Goal: Transaction & Acquisition: Purchase product/service

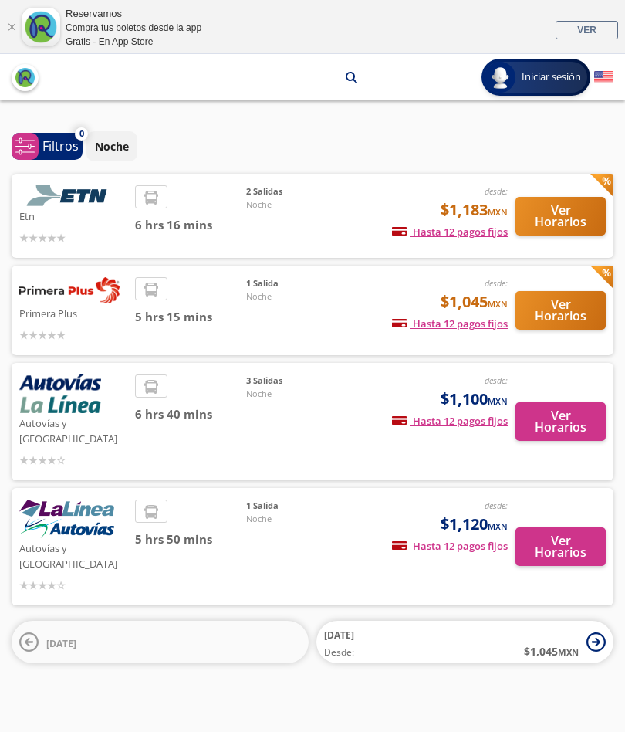
click at [556, 312] on button "Ver Horarios" at bounding box center [561, 310] width 90 height 39
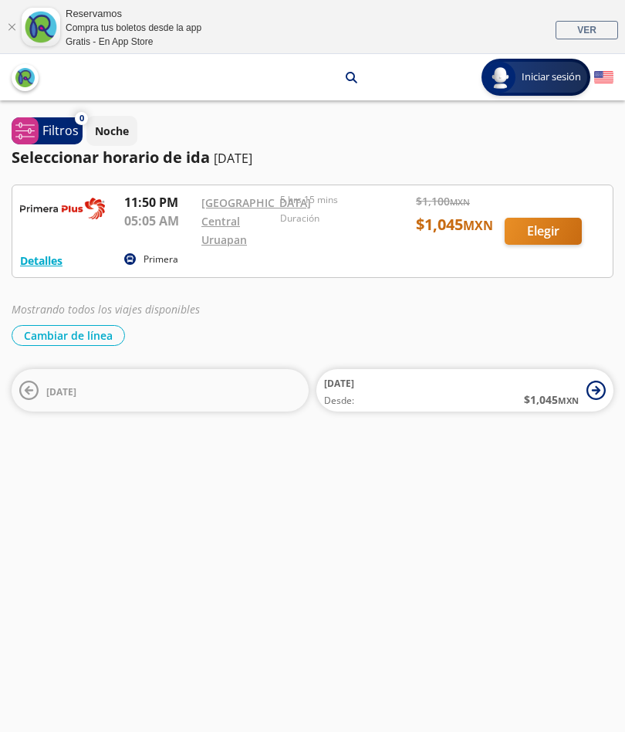
click at [545, 246] on div at bounding box center [312, 231] width 601 height 92
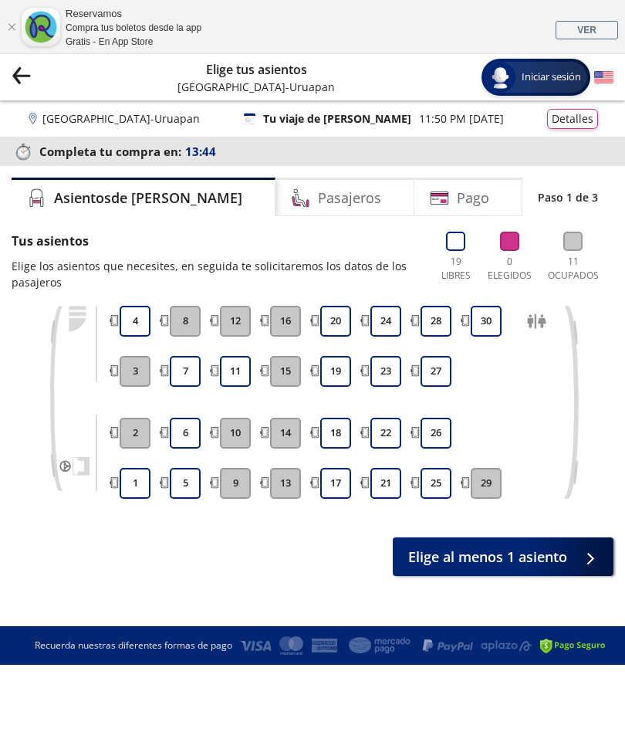
click at [337, 324] on button "20" at bounding box center [335, 321] width 31 height 31
click at [332, 375] on button "19" at bounding box center [335, 371] width 31 height 31
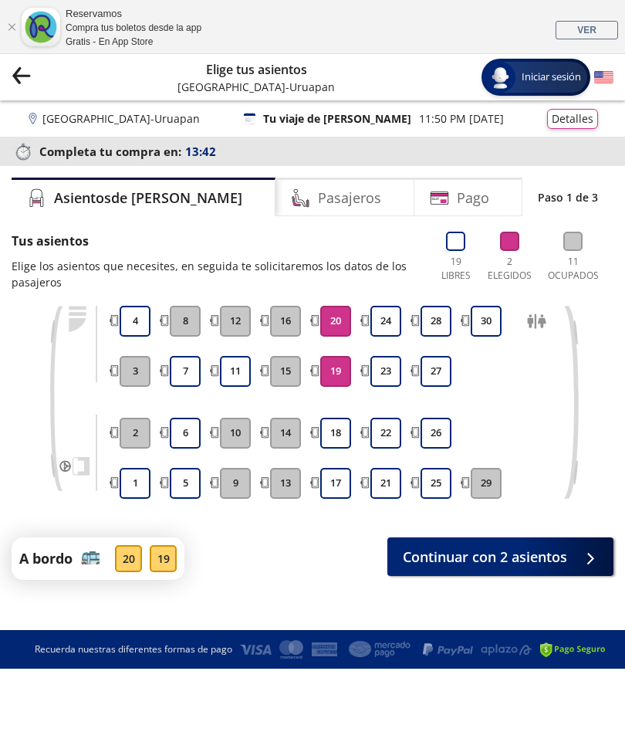
click at [386, 322] on button "24" at bounding box center [386, 321] width 31 height 31
click at [463, 566] on button "Continuar con 3 asientos" at bounding box center [501, 556] width 226 height 39
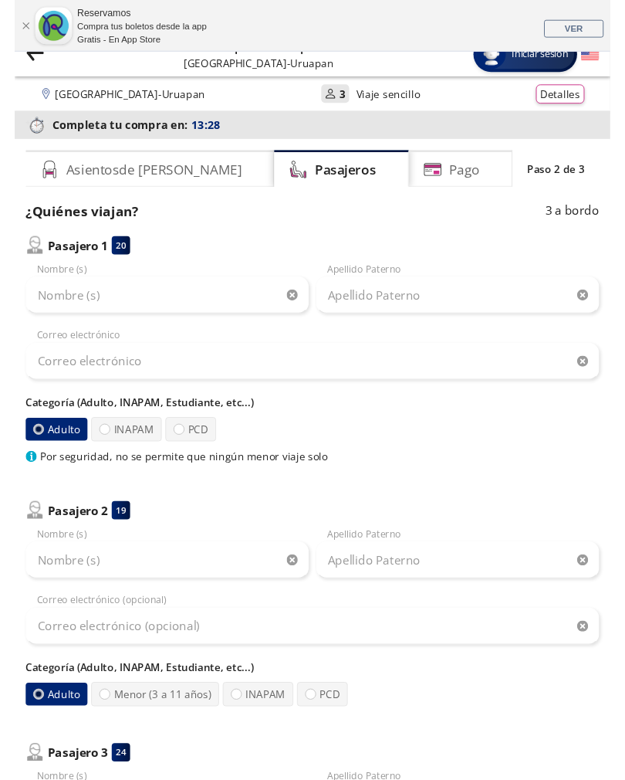
scroll to position [19, 0]
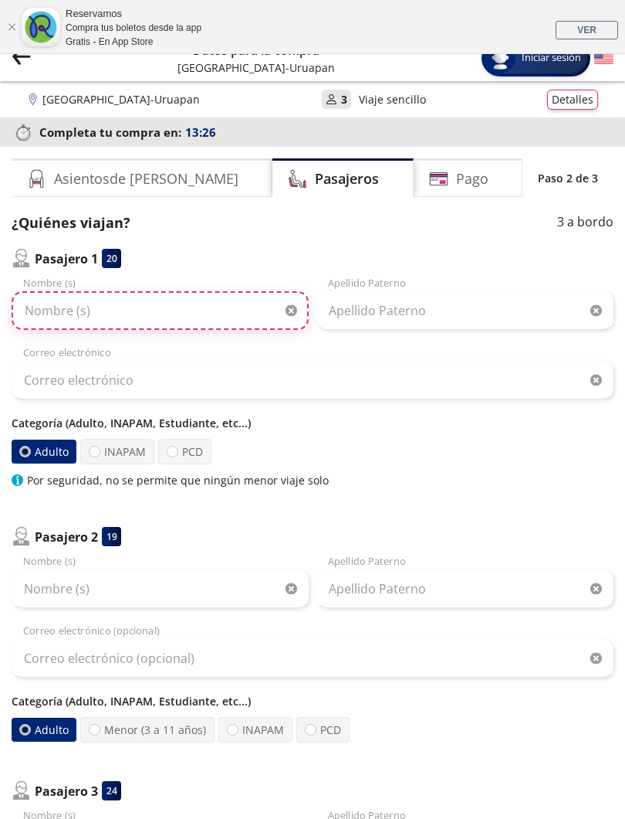
click at [124, 317] on input "Nombre (s)" at bounding box center [160, 310] width 297 height 39
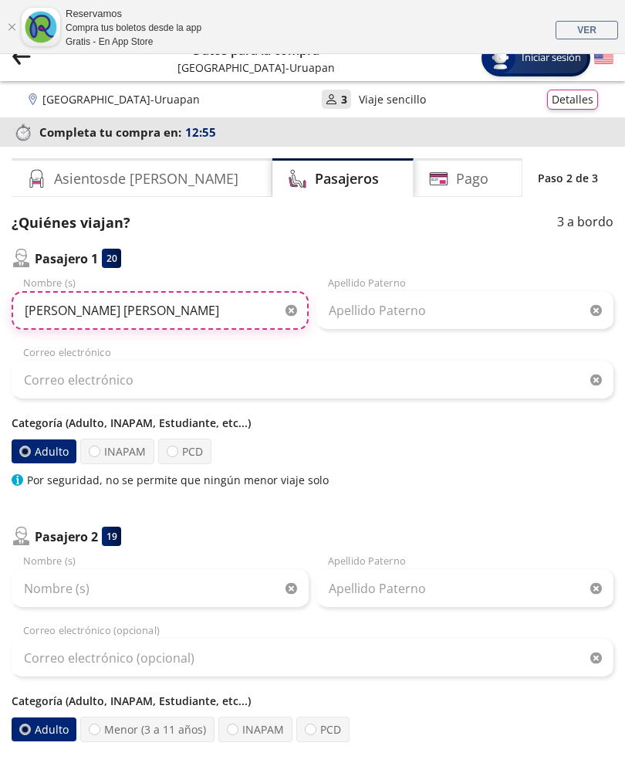
type input "Denisse Ivonne"
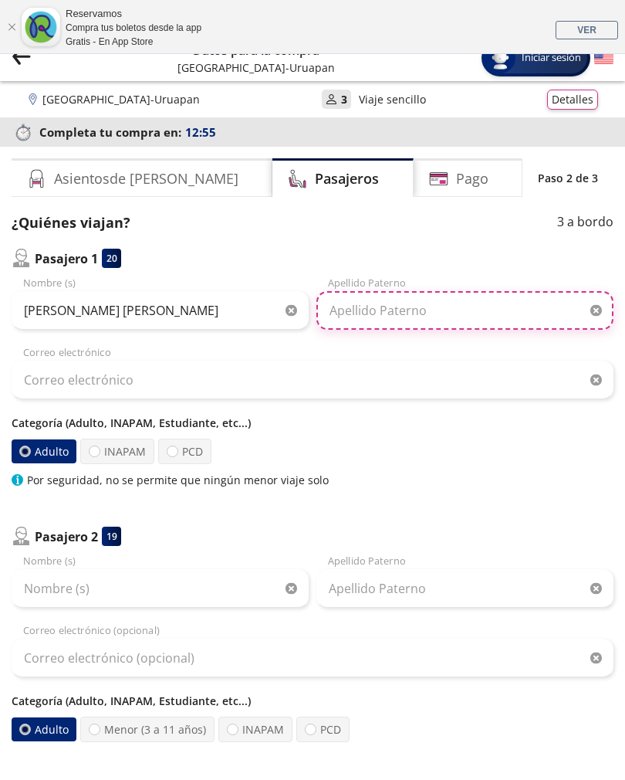
click at [419, 317] on input "Apellido Paterno" at bounding box center [465, 310] width 297 height 39
type input "Castillo"
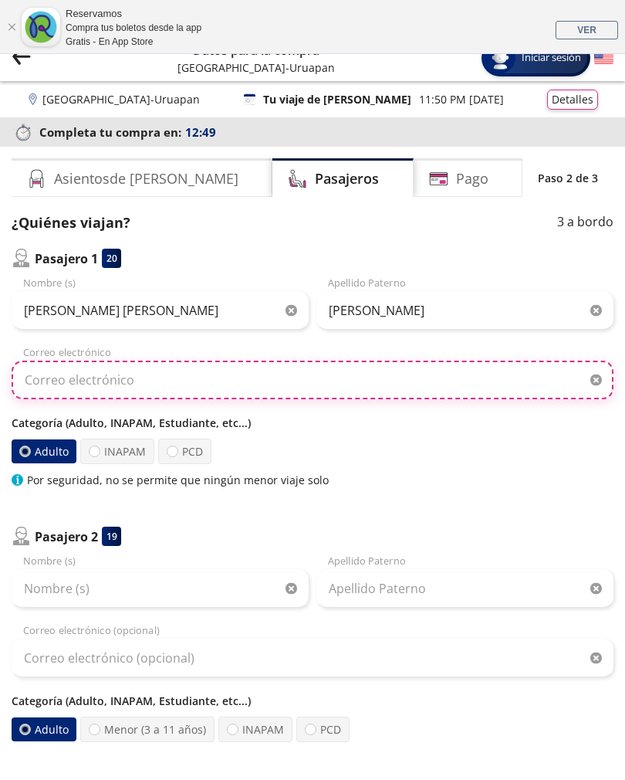
click at [195, 384] on input "Correo electrónico" at bounding box center [313, 380] width 602 height 39
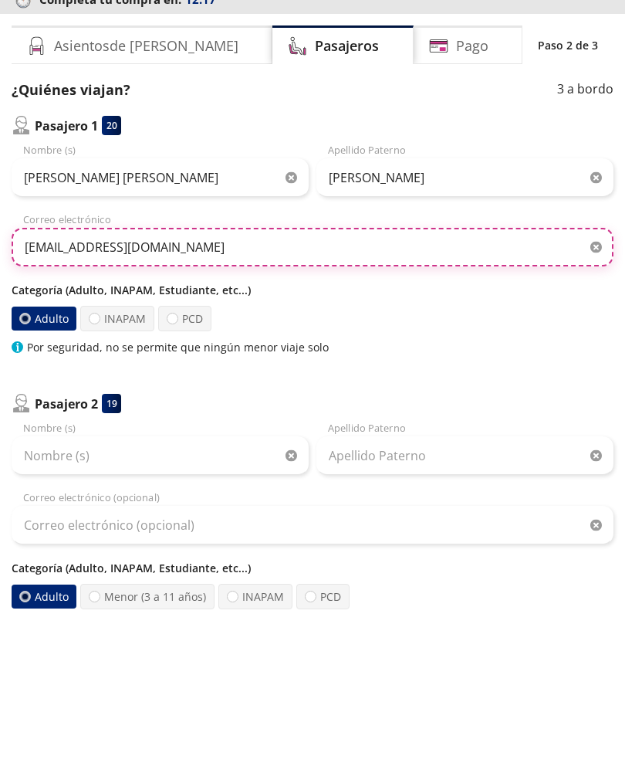
type input "dencasmar@gmail.com"
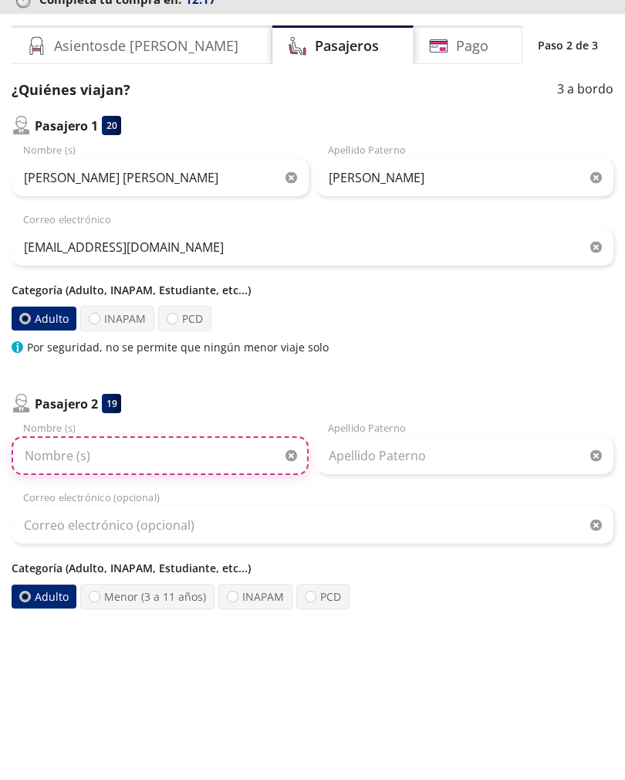
click at [174, 569] on input "Nombre (s)" at bounding box center [160, 588] width 297 height 39
type input "Marco Antonio"
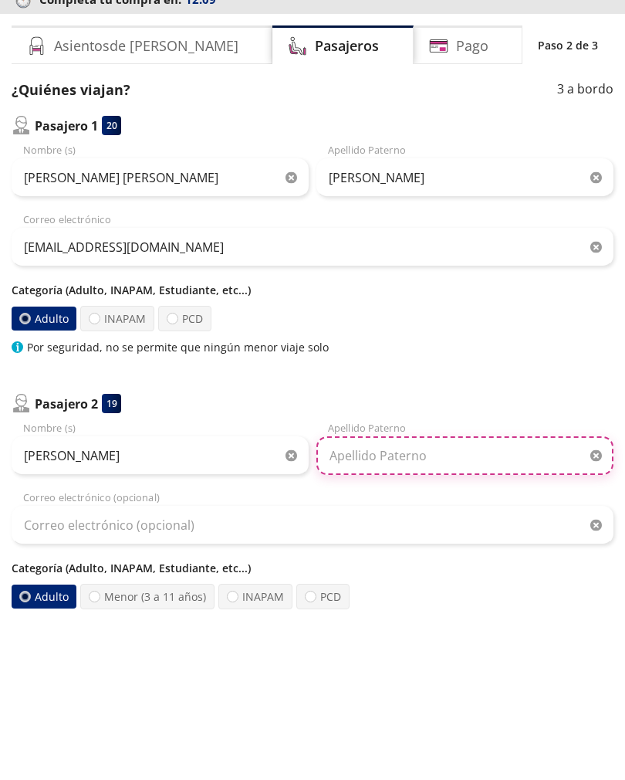
click at [429, 569] on input "Apellido Paterno" at bounding box center [465, 588] width 297 height 39
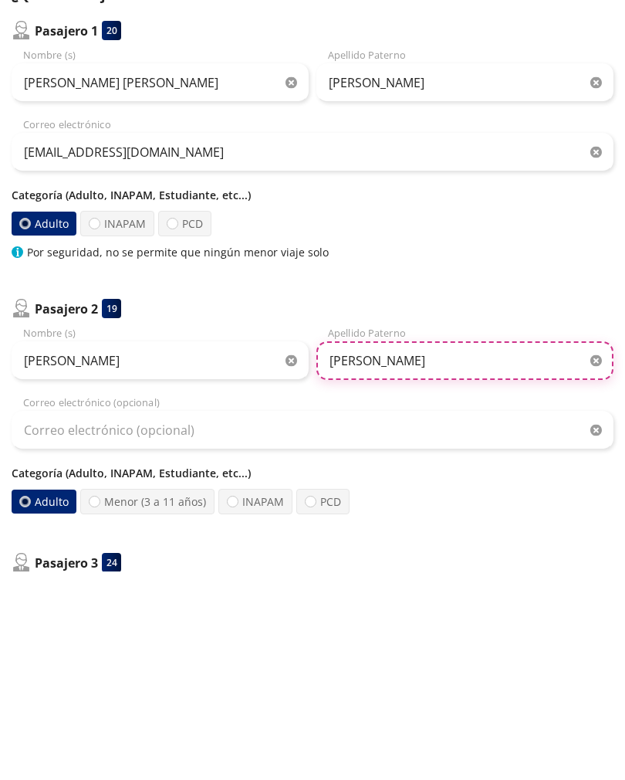
scroll to position [57, 0]
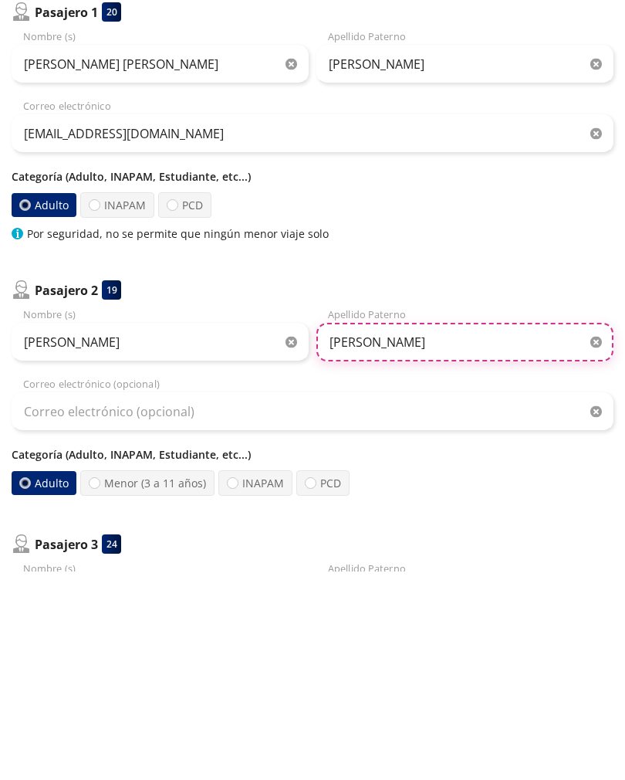
type input "Baltierra"
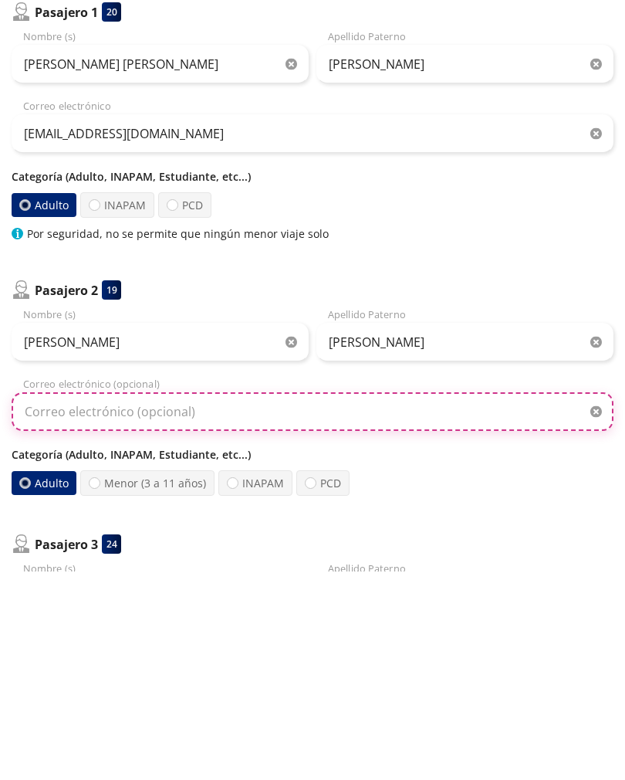
click at [217, 601] on input "Correo electrónico (opcional)" at bounding box center [313, 620] width 602 height 39
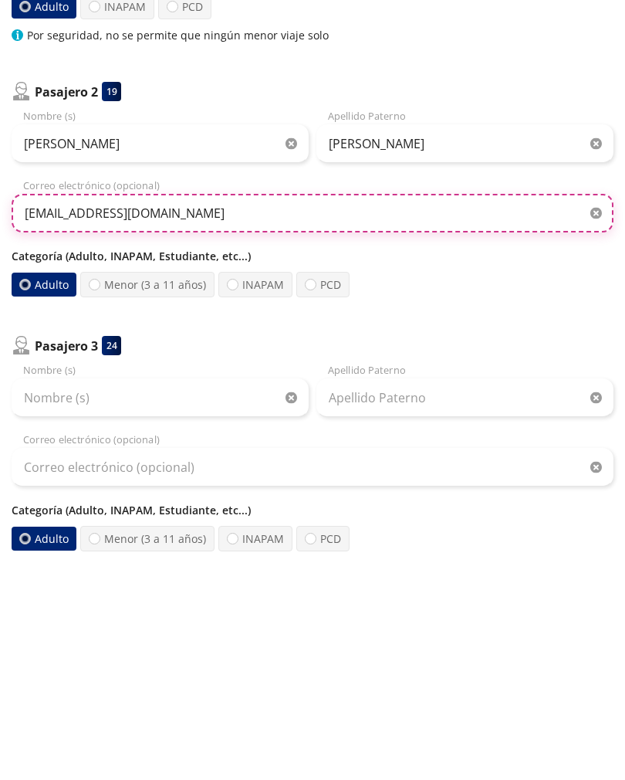
scroll to position [259, 0]
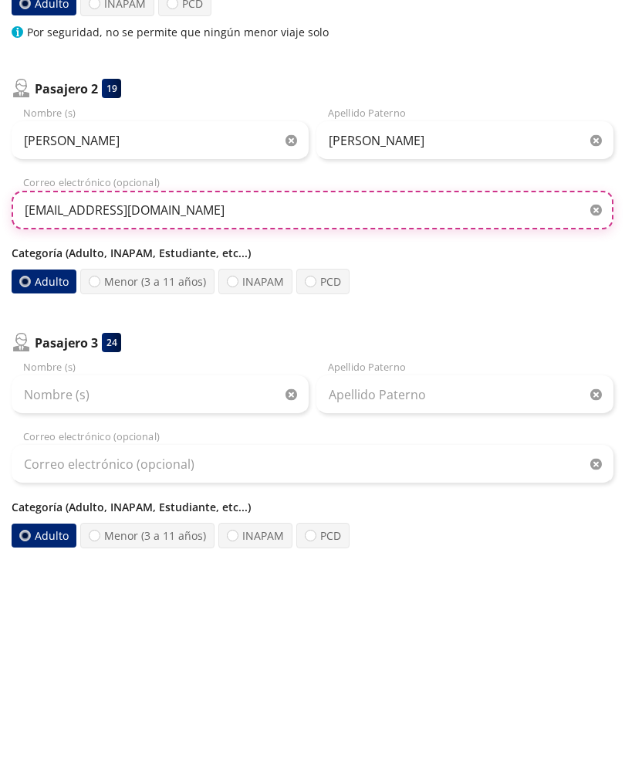
type input "dencasmar@gmail.com"
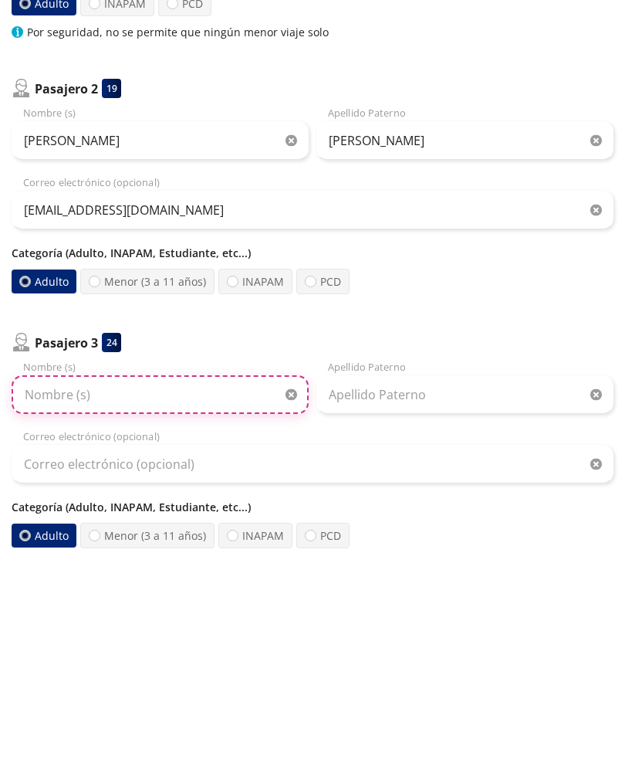
click at [135, 584] on input "Nombre (s)" at bounding box center [160, 603] width 297 height 39
type input "Leonardo"
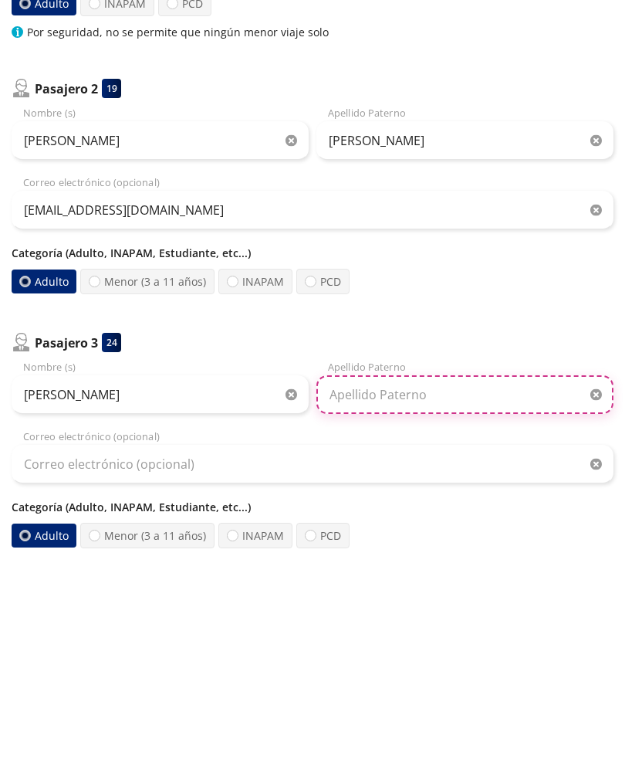
click at [433, 584] on input "Apellido Paterno" at bounding box center [465, 603] width 297 height 39
type input "Baltierra"
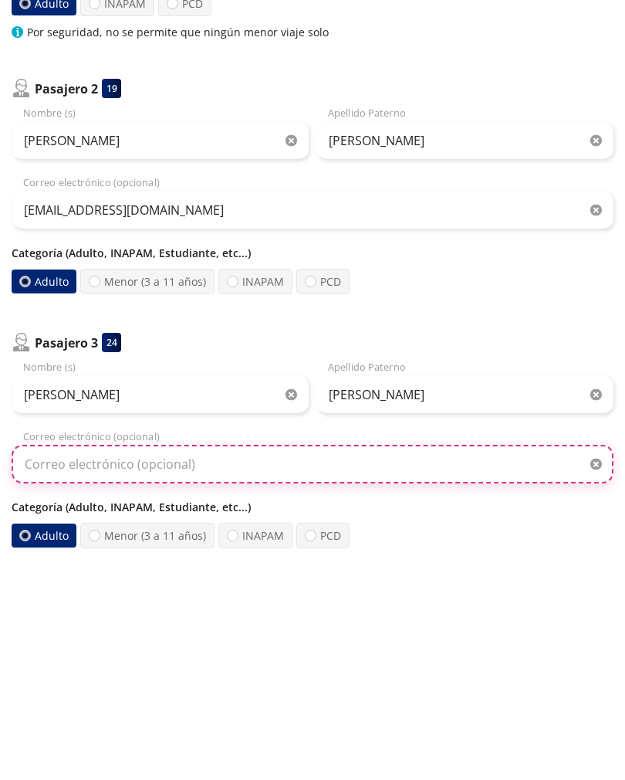
click at [244, 653] on input "Correo electrónico (opcional)" at bounding box center [313, 672] width 602 height 39
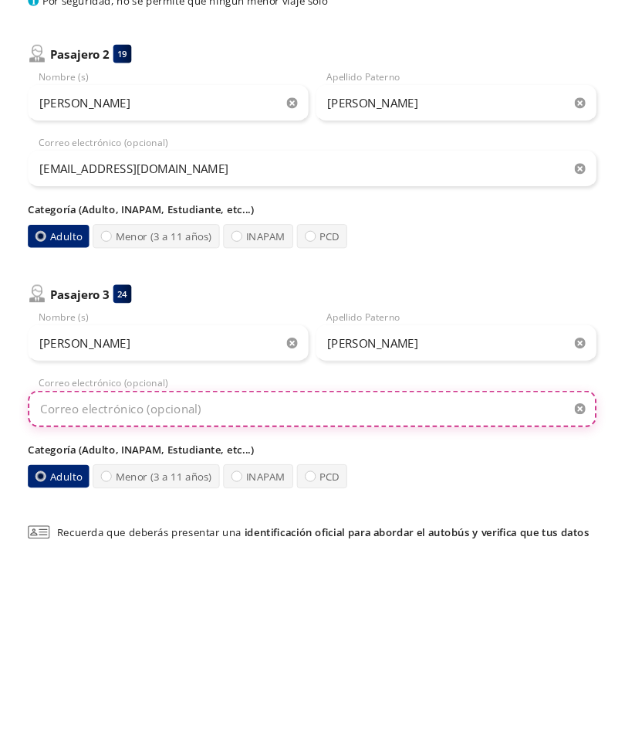
scroll to position [388, 0]
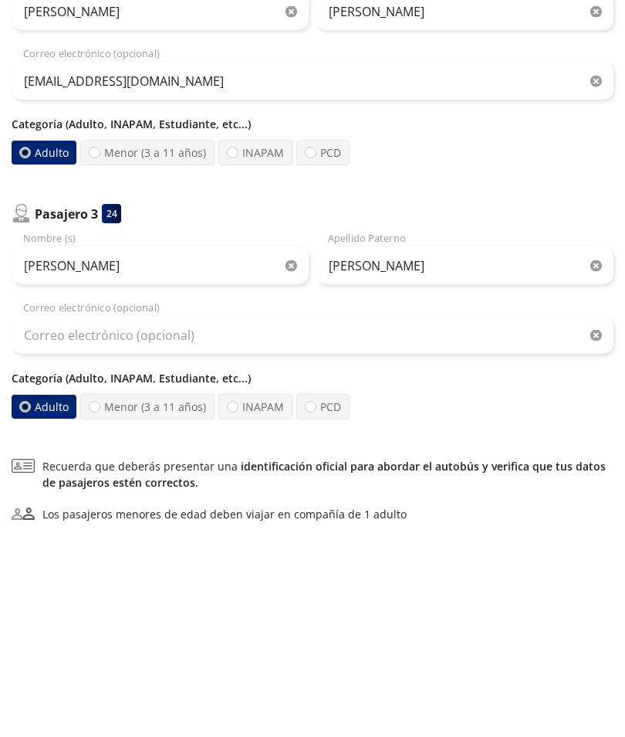
click at [311, 609] on div at bounding box center [311, 615] width 12 height 12
click at [311, 610] on input "PCD" at bounding box center [311, 615] width 10 height 10
radio input "true"
radio input "false"
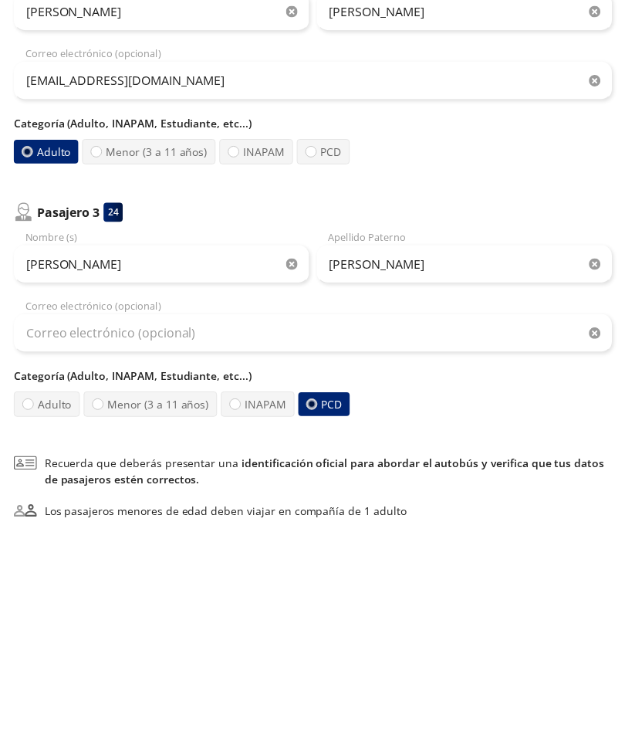
scroll to position [552, 0]
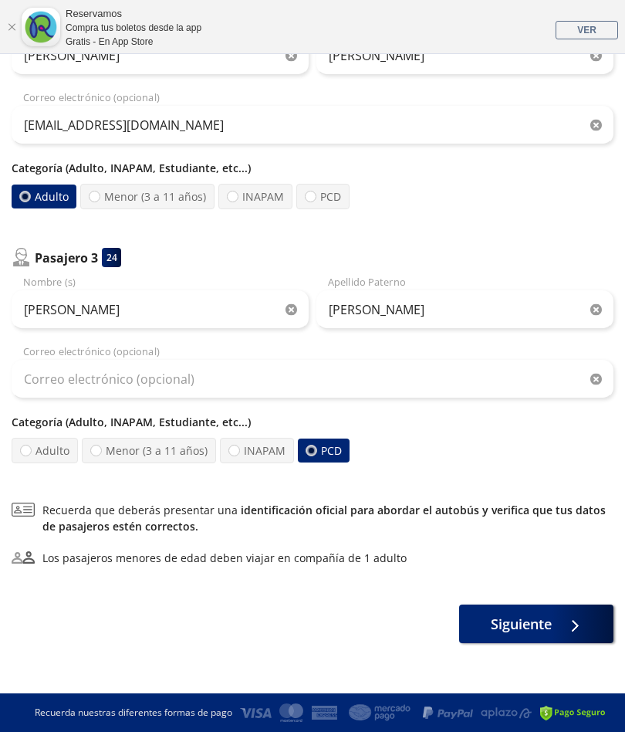
click at [542, 617] on span "Siguiente" at bounding box center [521, 624] width 61 height 21
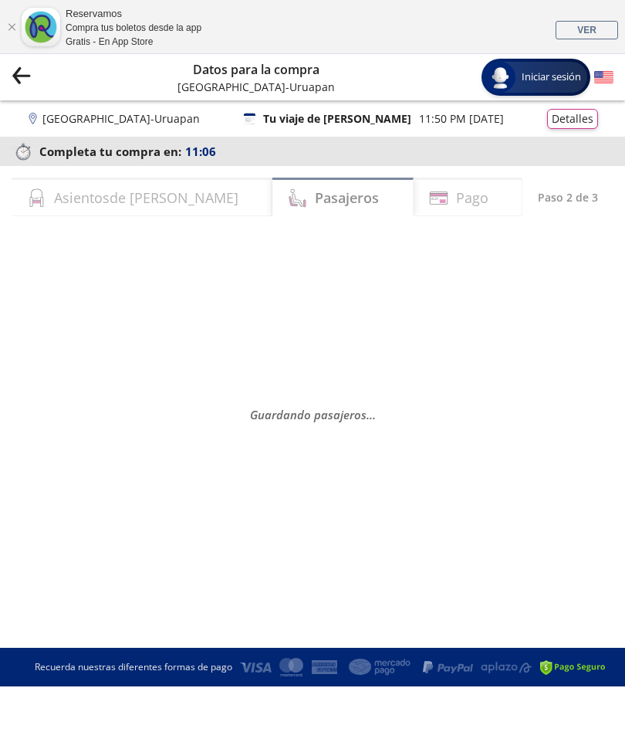
select select "MX"
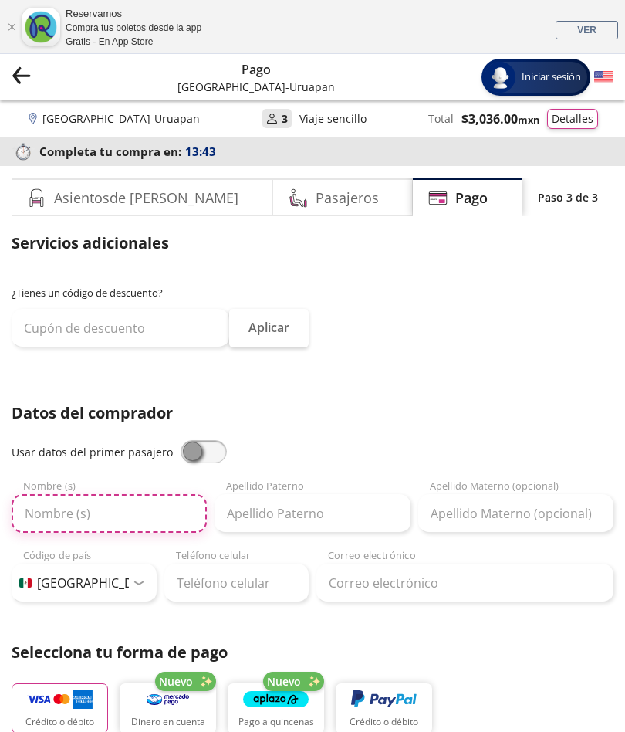
click at [108, 513] on input "Nombre (s)" at bounding box center [109, 513] width 195 height 39
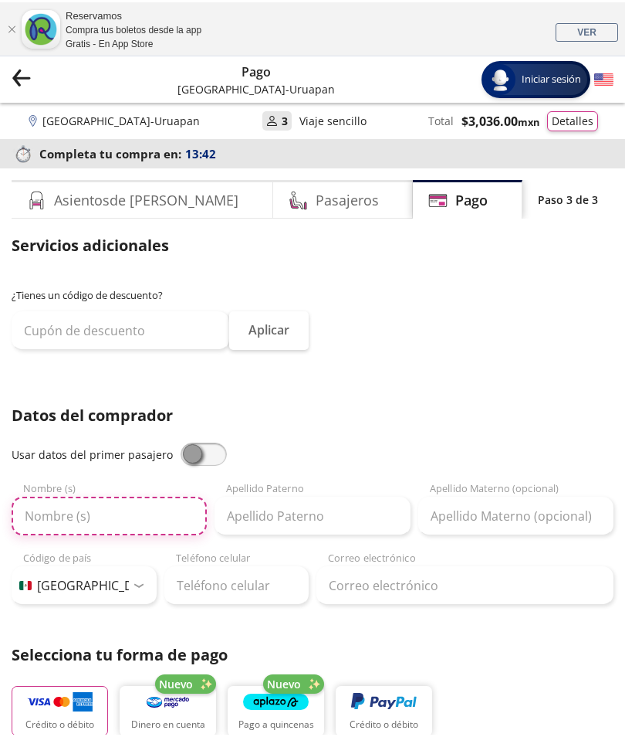
scroll to position [40, 0]
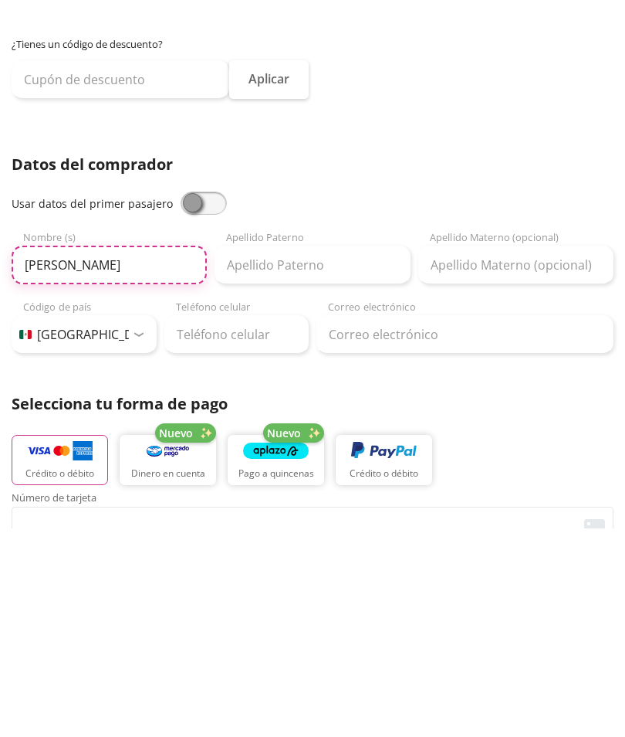
type input "Denisse"
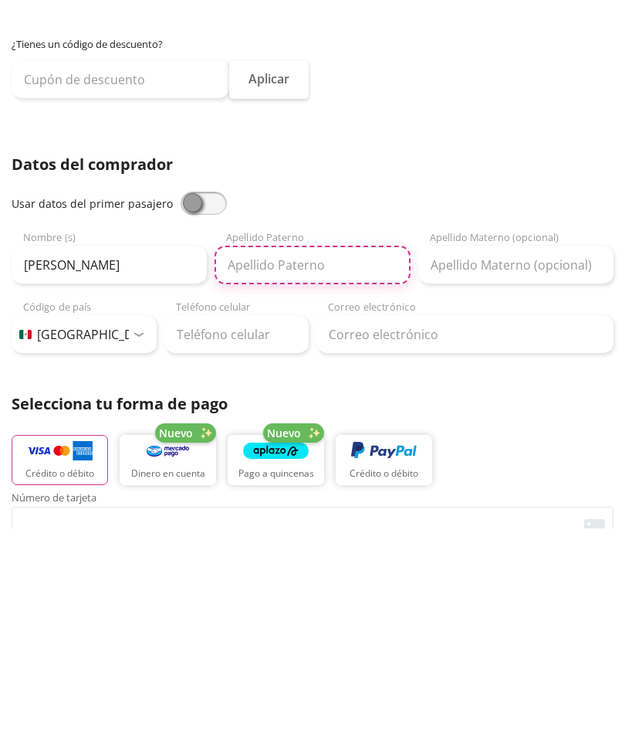
click at [338, 454] on input "Apellido Paterno" at bounding box center [312, 473] width 195 height 39
type input "Castillo"
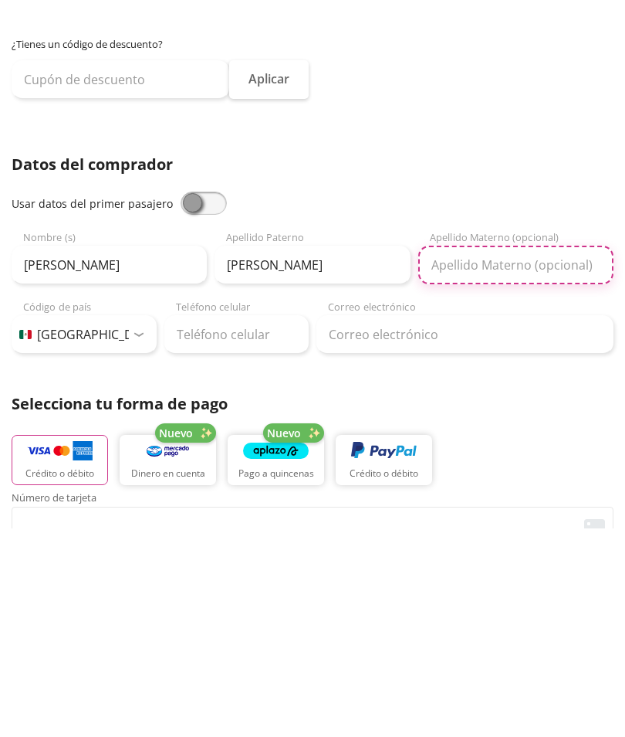
click at [497, 454] on input "Apellido Materno (opcional)" at bounding box center [516, 473] width 195 height 39
type input "Martinez"
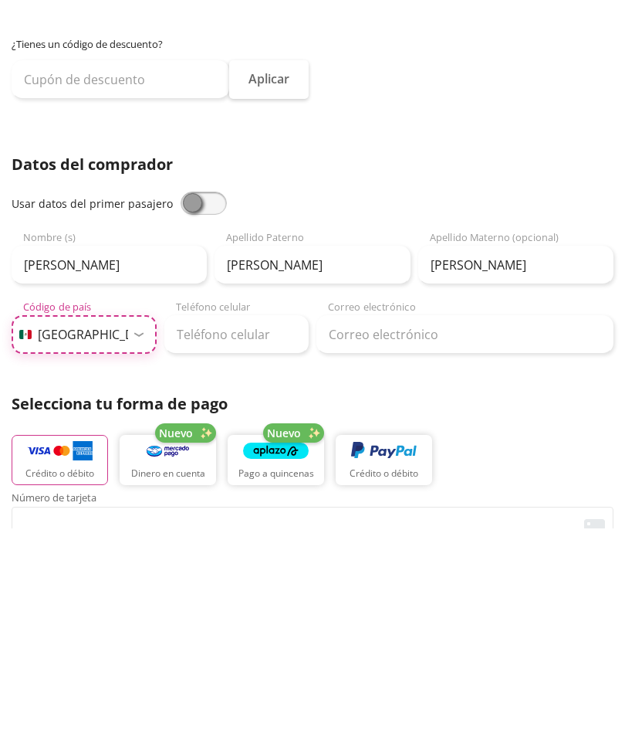
click at [137, 524] on select "Código de país Estados Unidos +1 México +52 Colombia +57 Brasil +55 Afganistán …" at bounding box center [84, 543] width 145 height 39
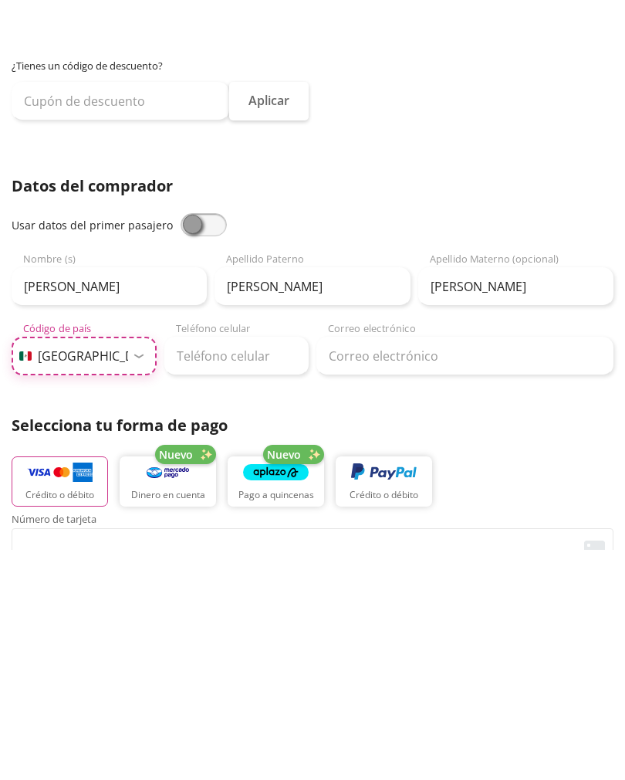
scroll to position [249, 0]
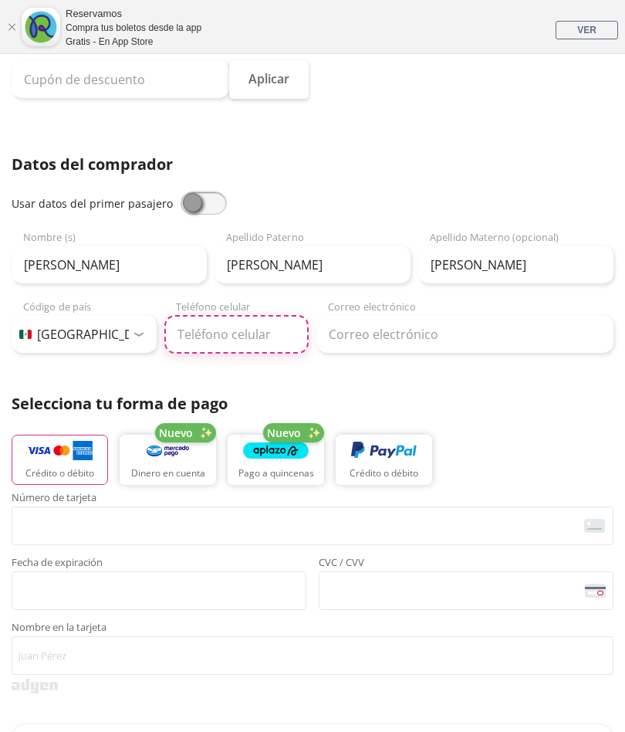
click at [253, 336] on input "Teléfono celular" at bounding box center [236, 334] width 145 height 39
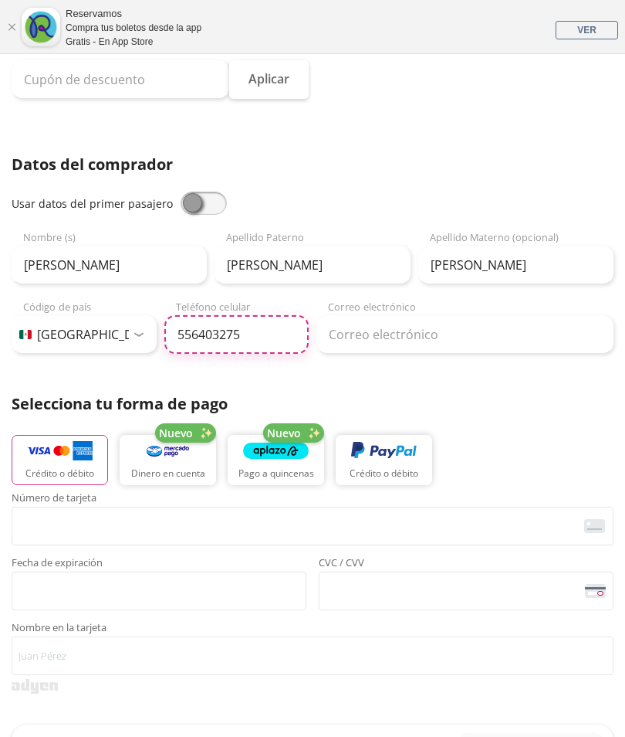
type input "55 6403 2759"
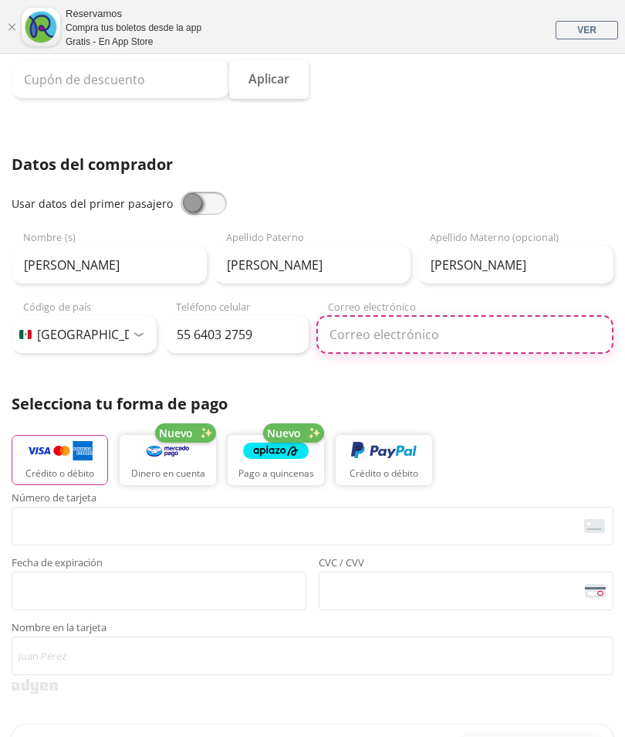
click at [425, 339] on input "Correo electrónico" at bounding box center [465, 334] width 297 height 39
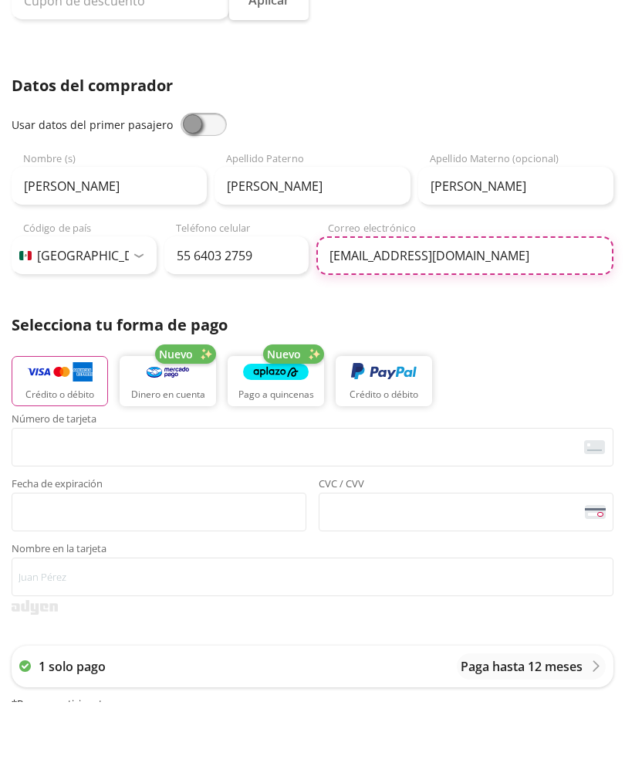
type input "dencasmar@gmail.com"
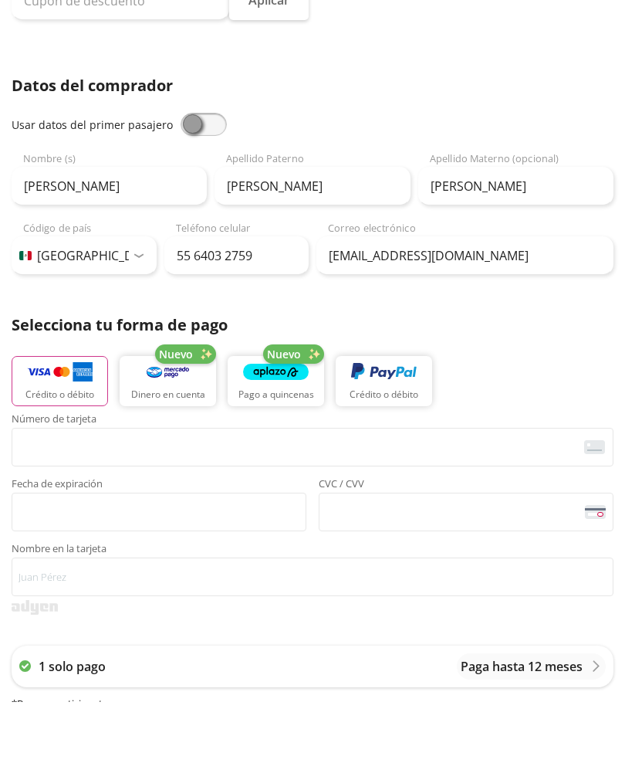
click at [70, 439] on img "button" at bounding box center [60, 450] width 66 height 23
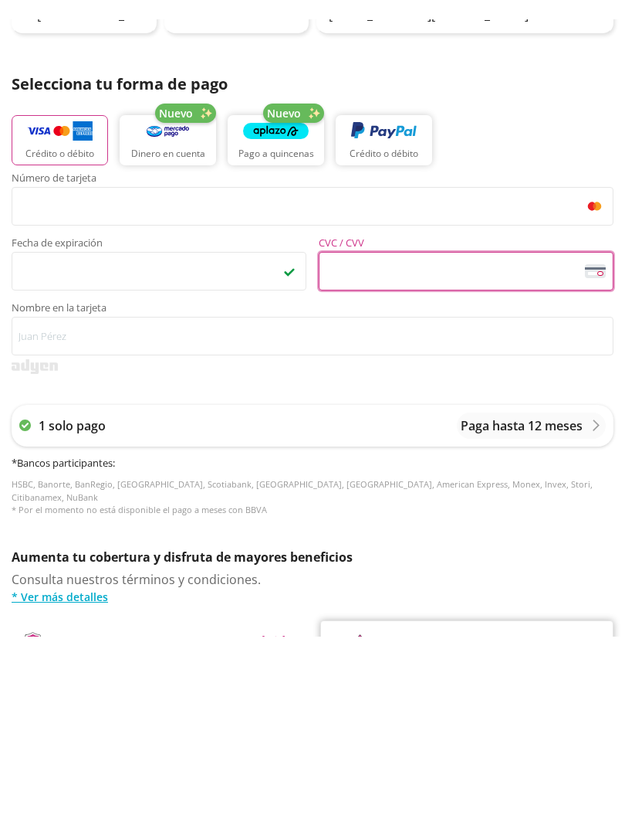
scroll to position [588, 0]
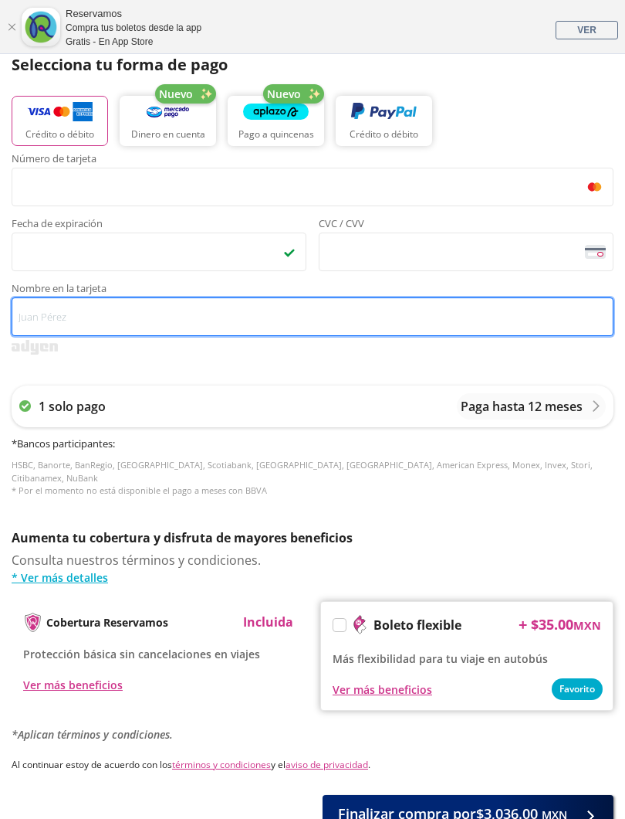
click at [185, 317] on input "Nombre en la tarjeta" at bounding box center [313, 316] width 602 height 39
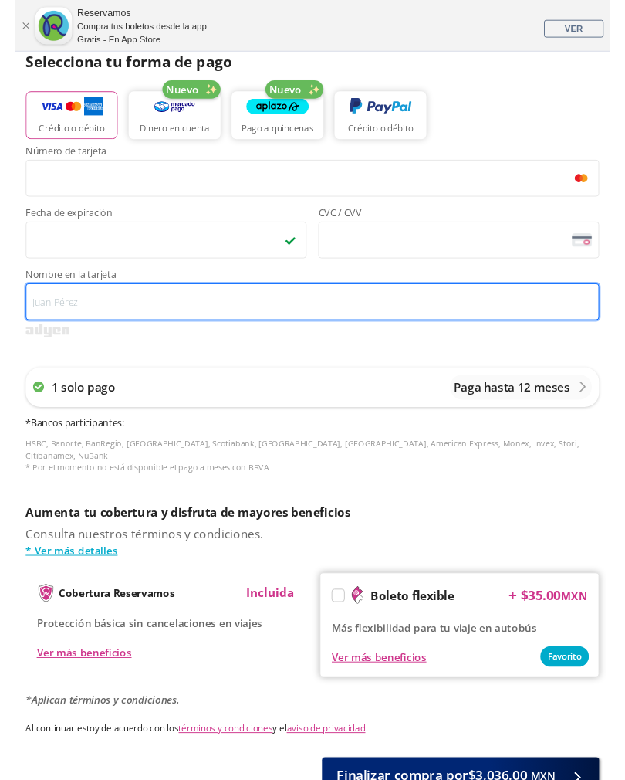
scroll to position [587, 0]
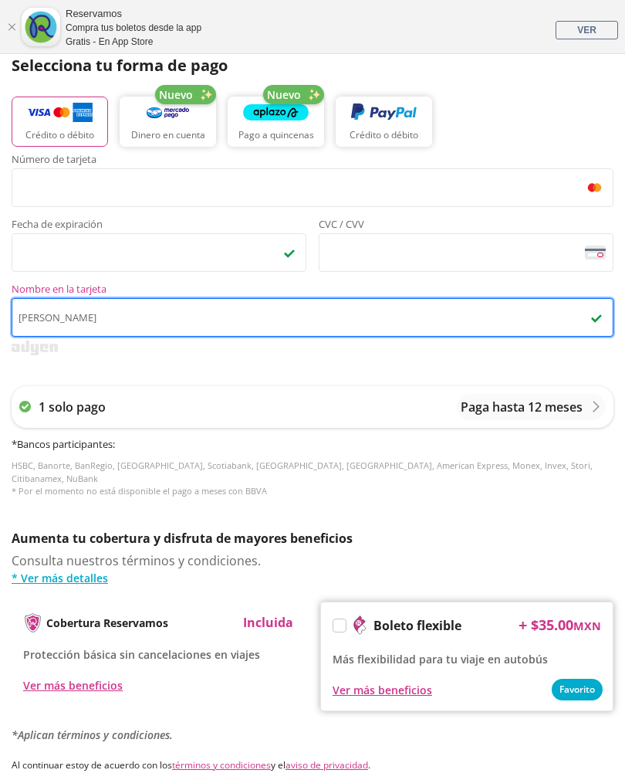
type input "Denisse castillo Martínez"
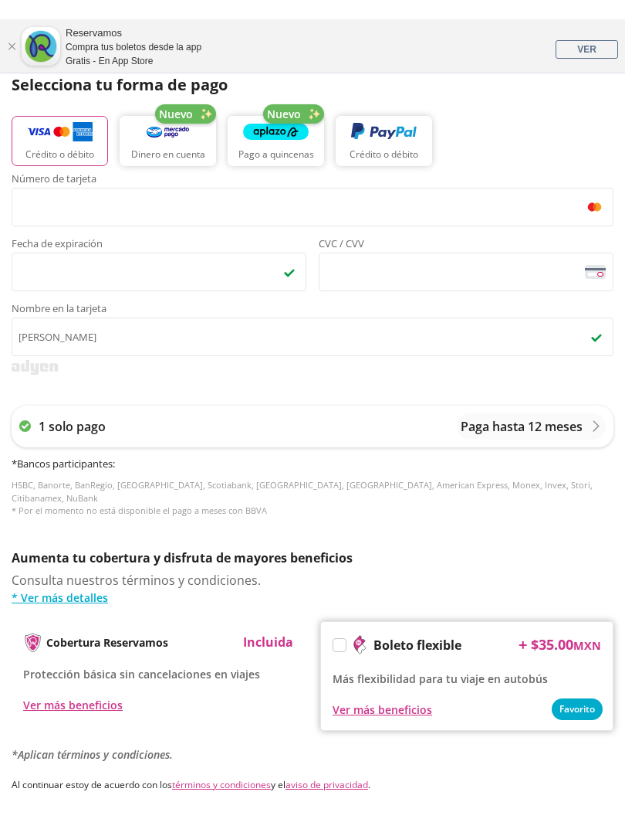
scroll to position [588, 0]
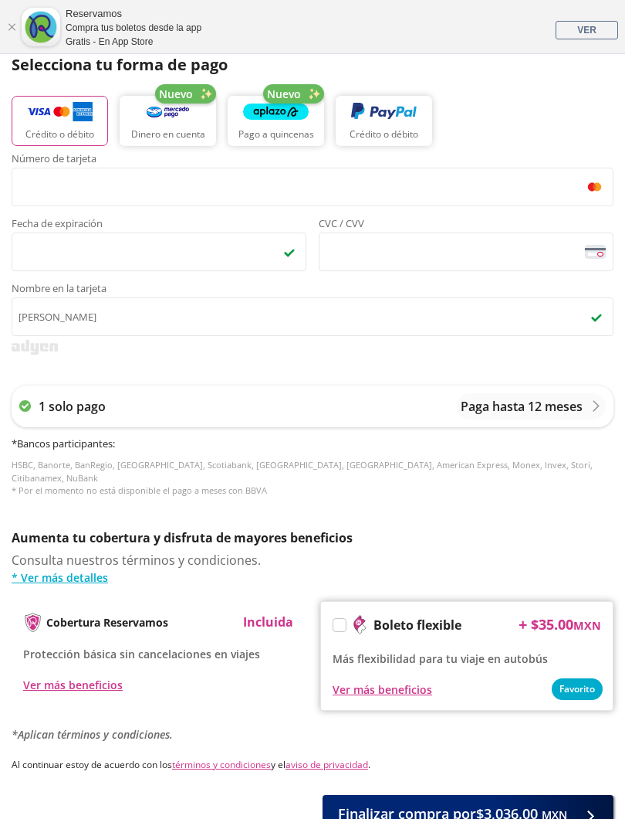
click at [537, 417] on div "Paga hasta 12 meses" at bounding box center [531, 406] width 149 height 26
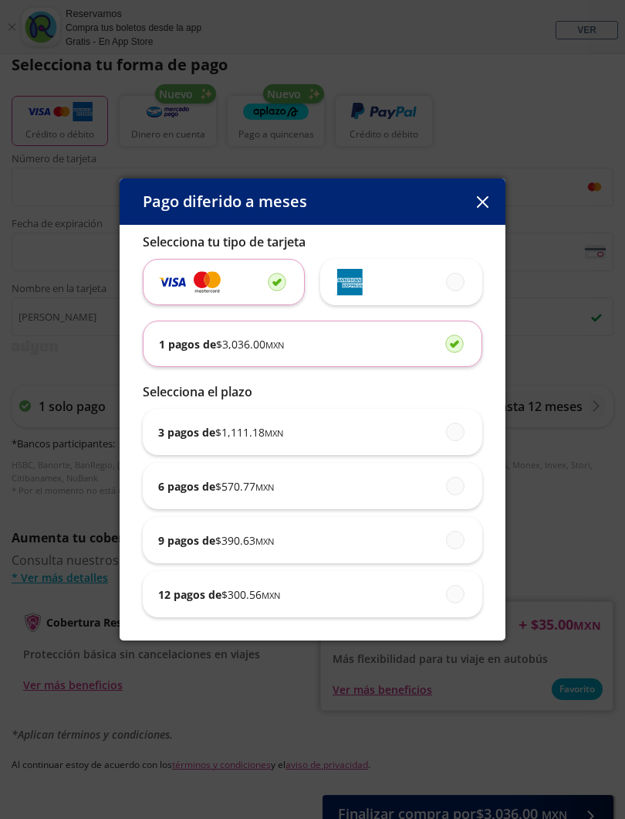
click at [481, 204] on icon "button" at bounding box center [482, 202] width 12 height 12
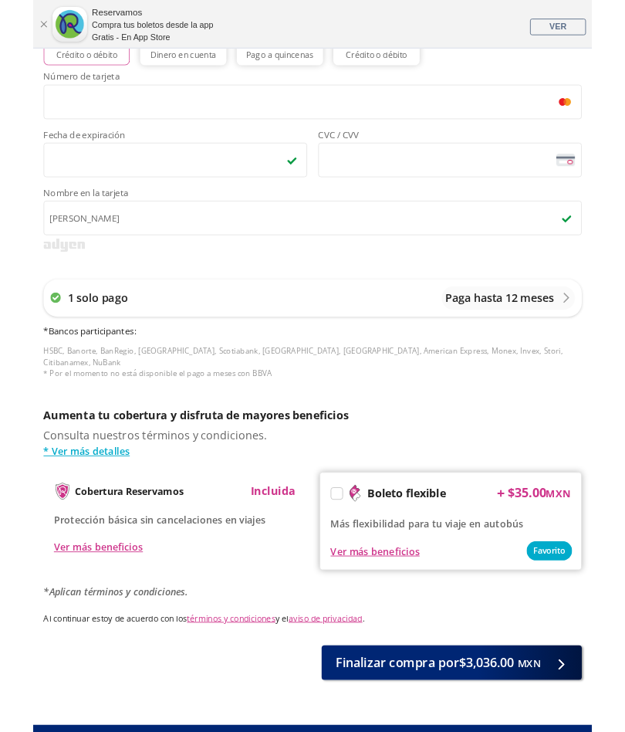
scroll to position [763, 0]
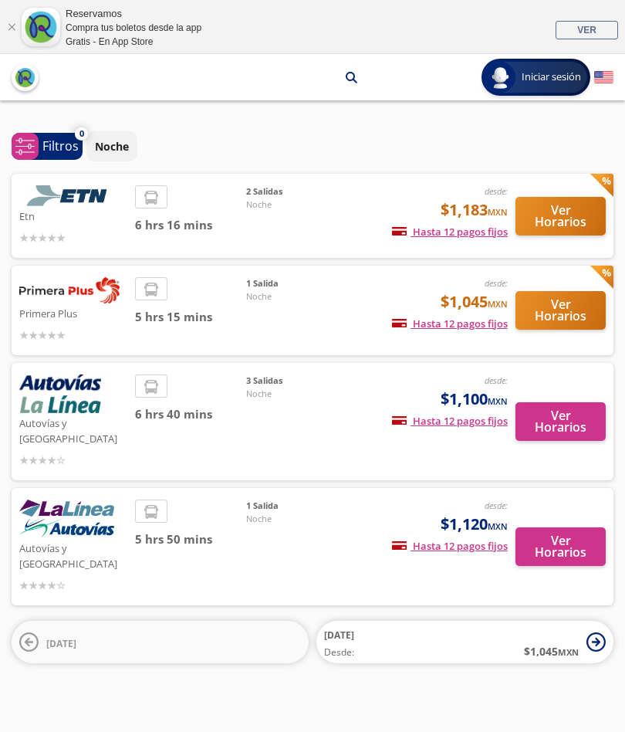
click at [541, 327] on button "Ver Horarios" at bounding box center [561, 310] width 90 height 39
click at [565, 221] on button "Ver Horarios" at bounding box center [561, 216] width 90 height 39
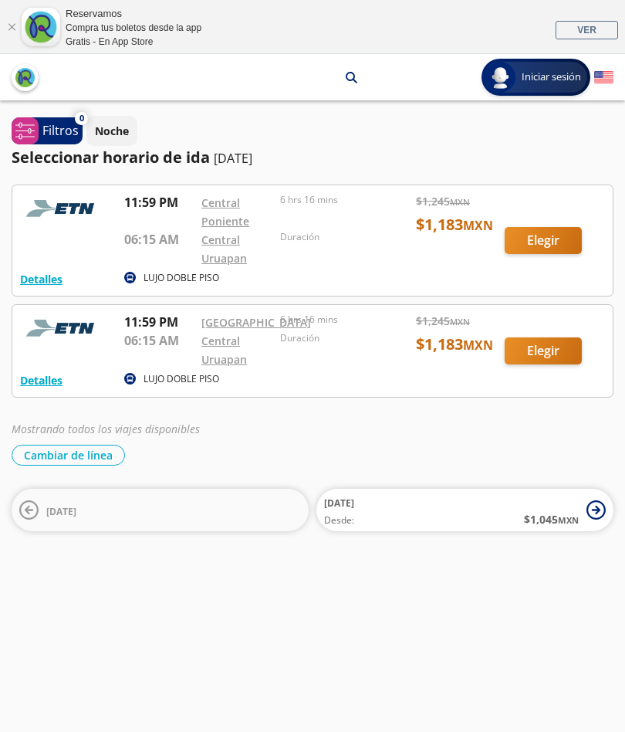
click at [10, 29] on link "Cerrar" at bounding box center [11, 26] width 9 height 9
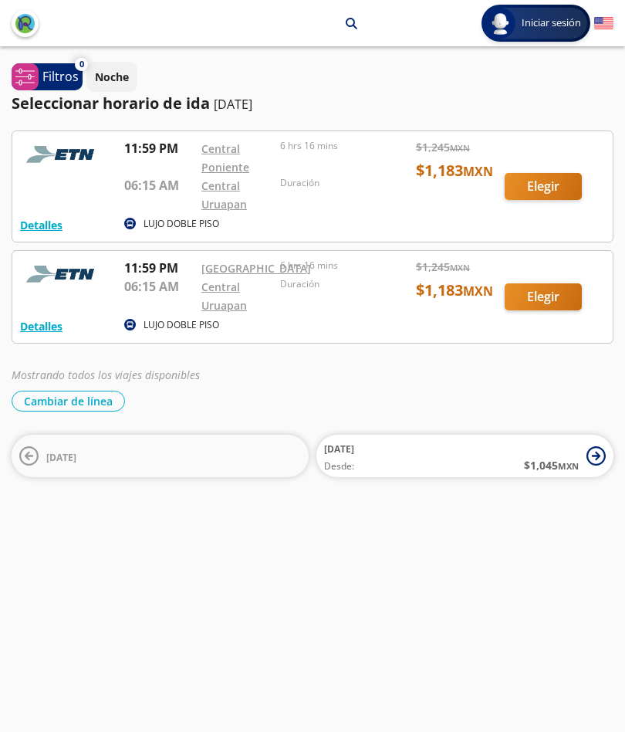
click at [73, 412] on button "Cambiar de línea" at bounding box center [69, 401] width 114 height 21
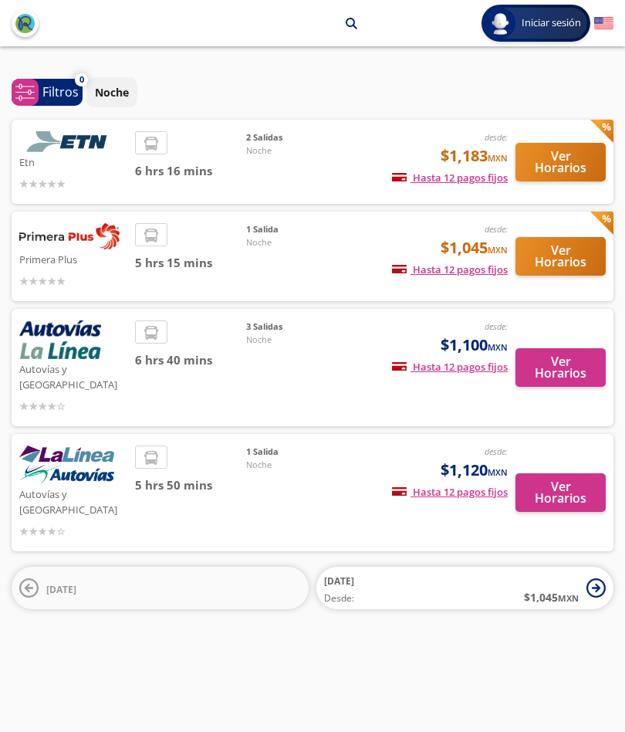
click at [545, 473] on button "Ver Horarios" at bounding box center [561, 492] width 90 height 39
click at [539, 261] on button "Ver Horarios" at bounding box center [561, 256] width 90 height 39
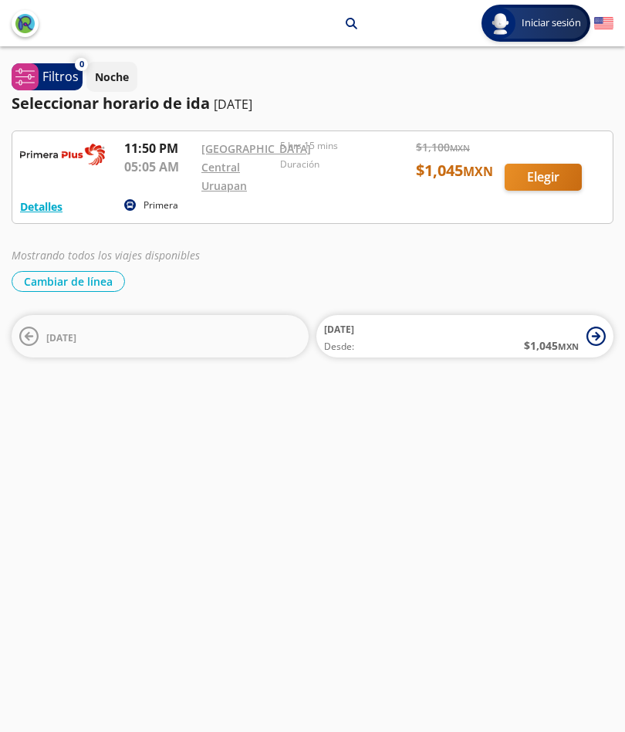
click at [534, 195] on div at bounding box center [312, 177] width 601 height 92
